Goal: Information Seeking & Learning: Find specific page/section

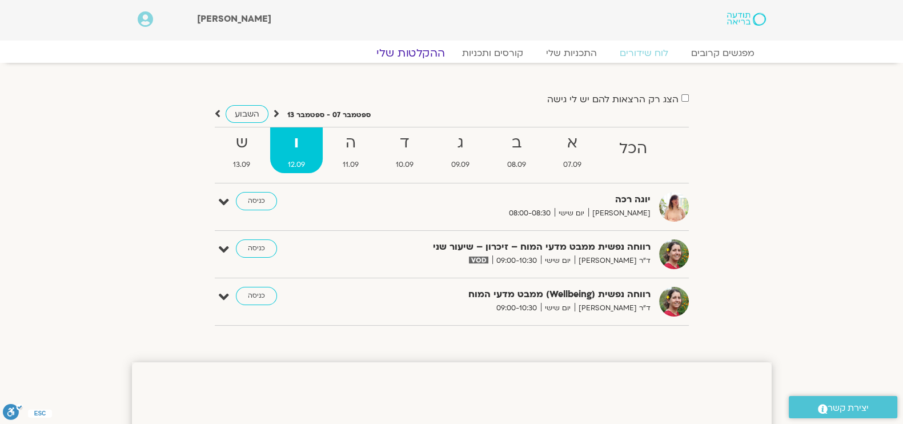
click at [422, 50] on link "ההקלטות שלי" at bounding box center [411, 53] width 96 height 14
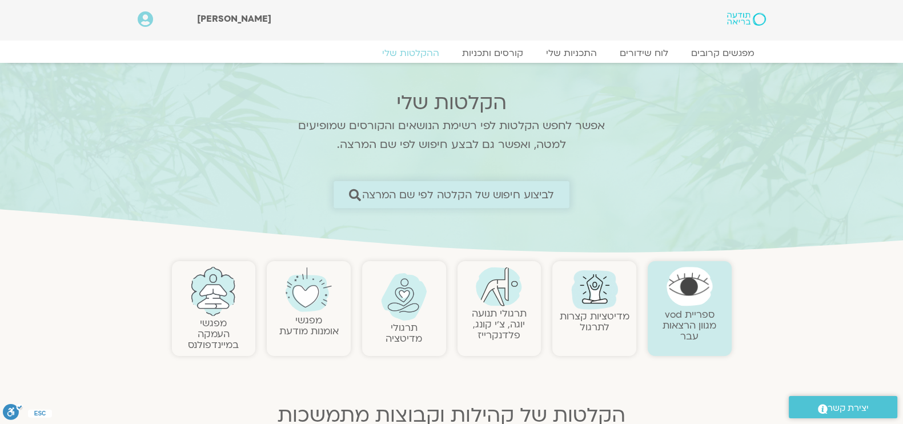
click at [550, 190] on span "לביצוע חיפוש של הקלטה לפי שם המרצה" at bounding box center [458, 194] width 192 height 12
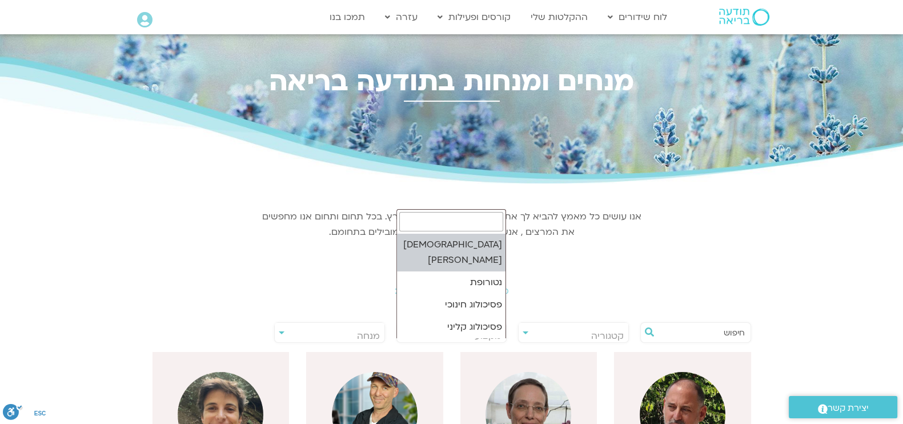
click at [491, 332] on span "מקצוע" at bounding box center [487, 335] width 27 height 13
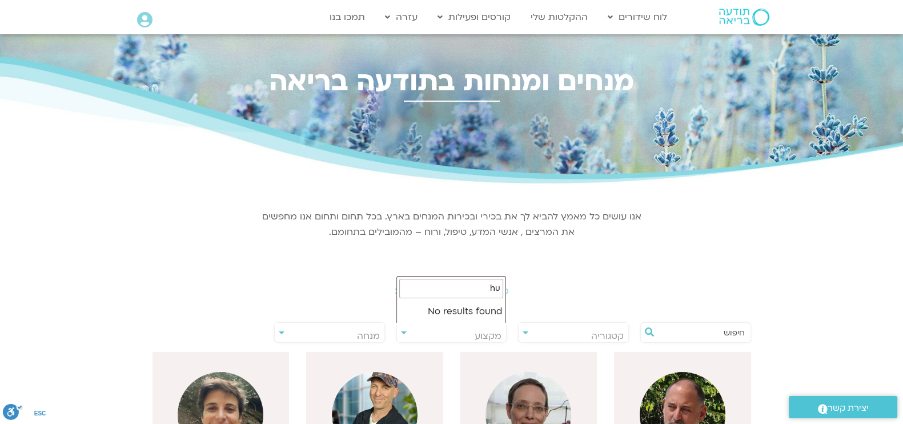
type input "h"
type input "י"
click at [283, 332] on div "**********" at bounding box center [329, 332] width 111 height 21
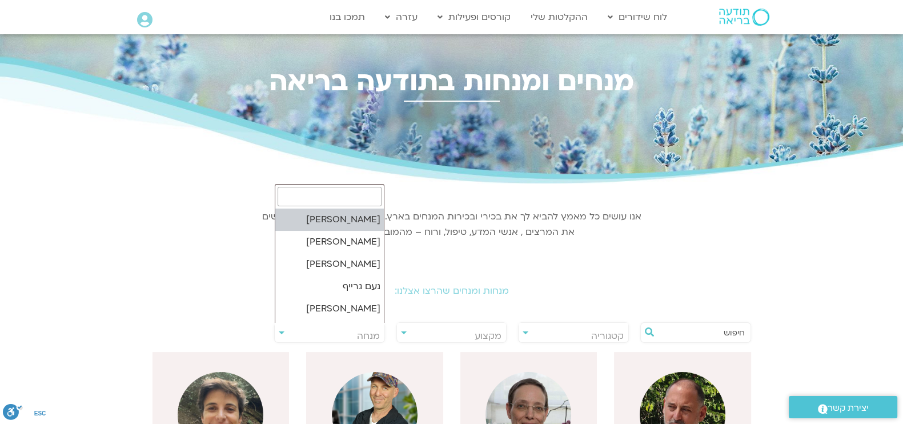
click at [300, 333] on span "מנחה" at bounding box center [330, 336] width 110 height 26
click at [367, 195] on input "search" at bounding box center [329, 196] width 104 height 19
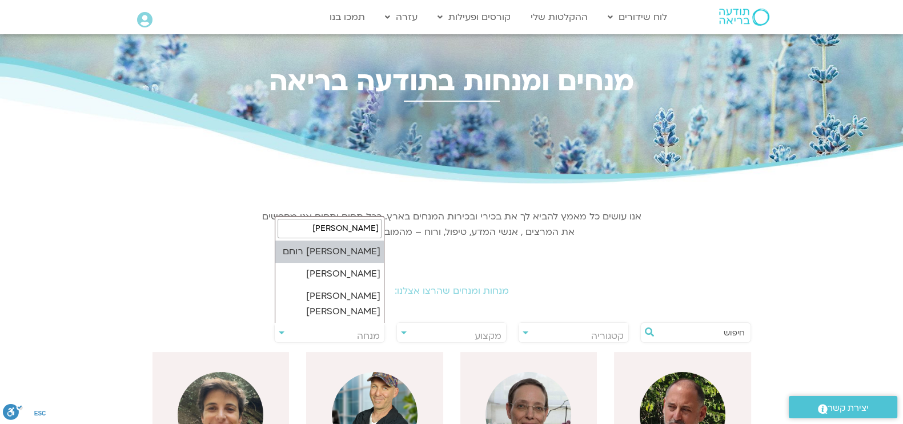
type input "[PERSON_NAME]"
select select "*****"
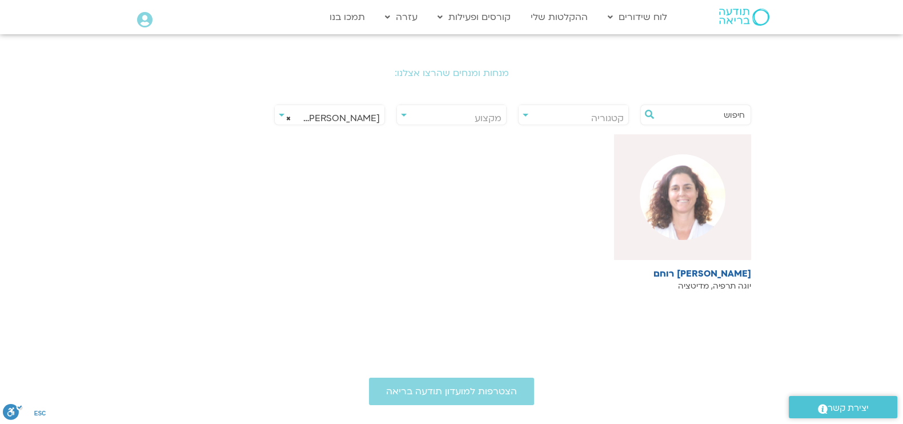
scroll to position [285, 0]
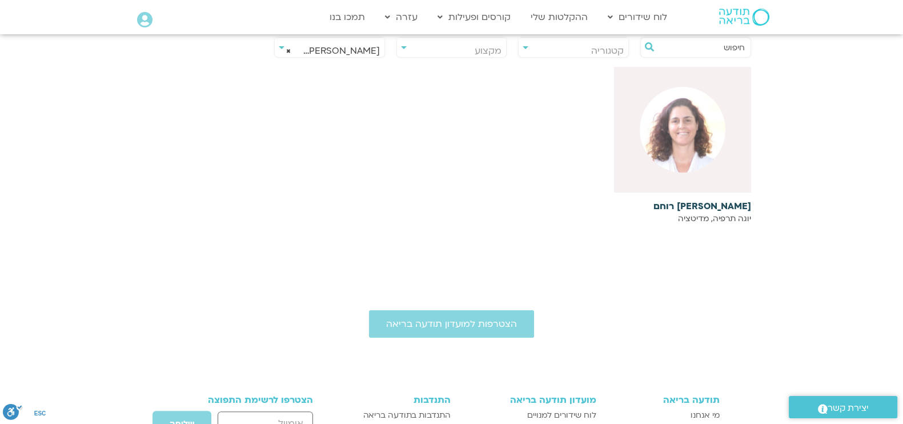
click at [665, 163] on img at bounding box center [682, 130] width 86 height 86
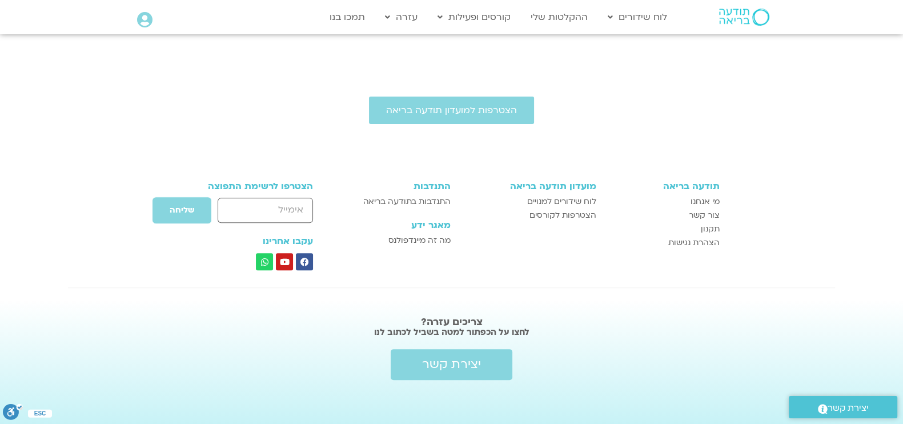
scroll to position [500, 0]
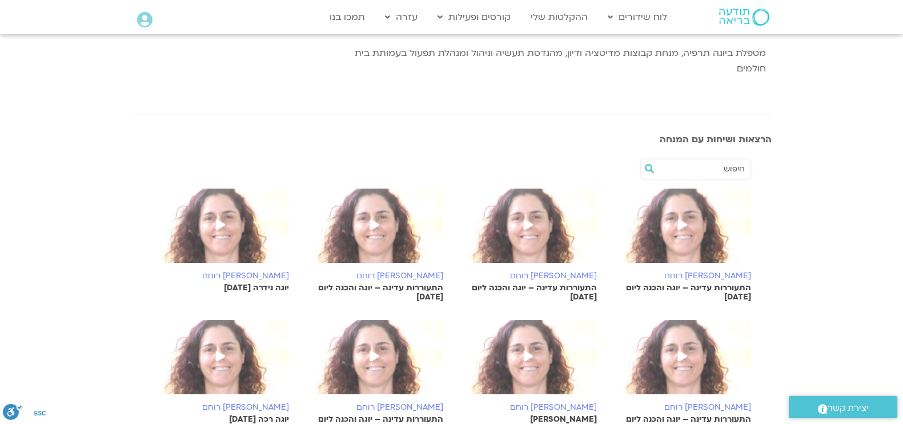
scroll to position [214, 0]
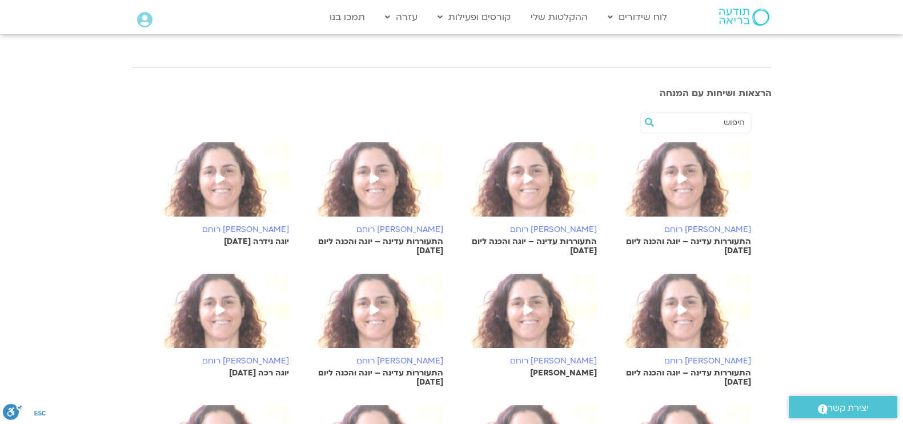
click at [228, 169] on span at bounding box center [220, 179] width 21 height 21
